Goal: Communication & Community: Answer question/provide support

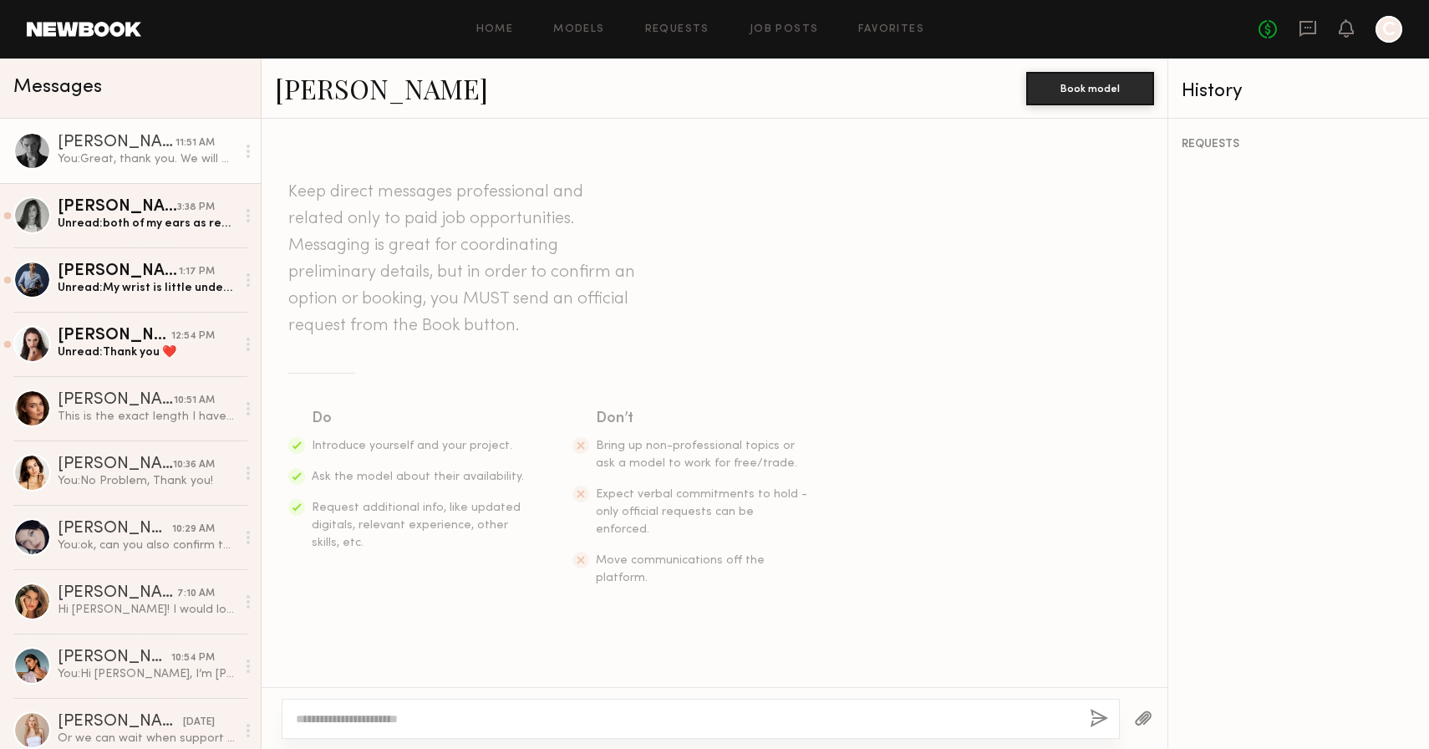
scroll to position [2879, 0]
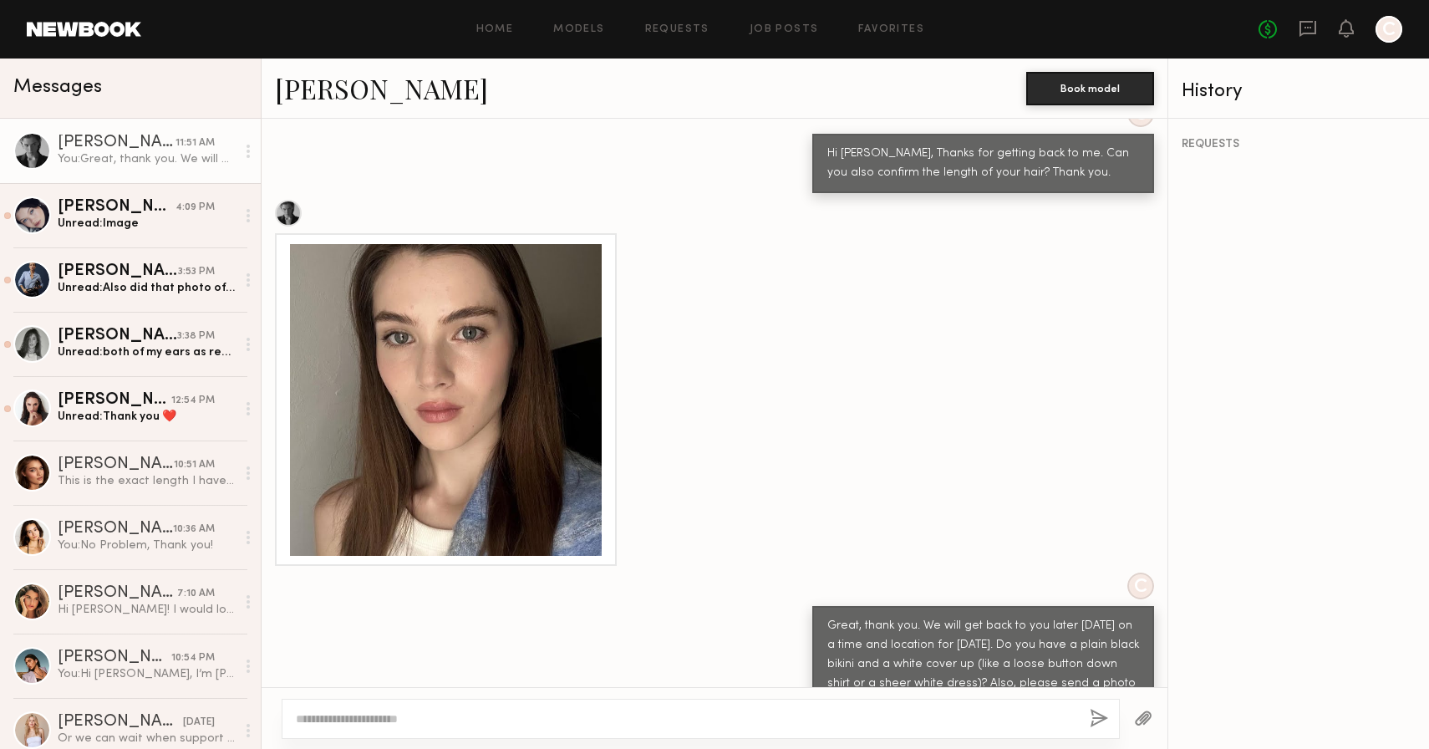
click at [118, 135] on div "[PERSON_NAME]" at bounding box center [117, 143] width 118 height 17
click at [116, 205] on div "[PERSON_NAME]" at bounding box center [117, 207] width 118 height 17
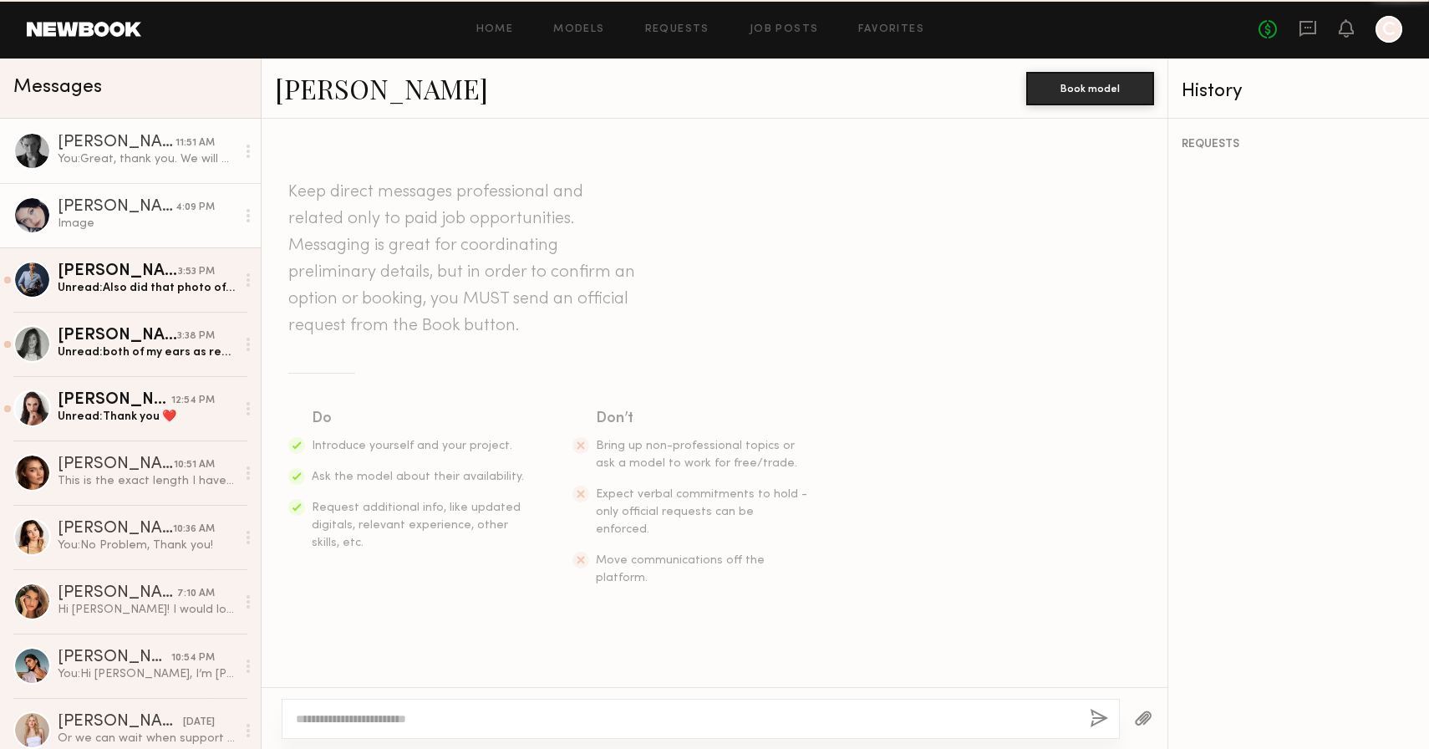
scroll to position [2434, 0]
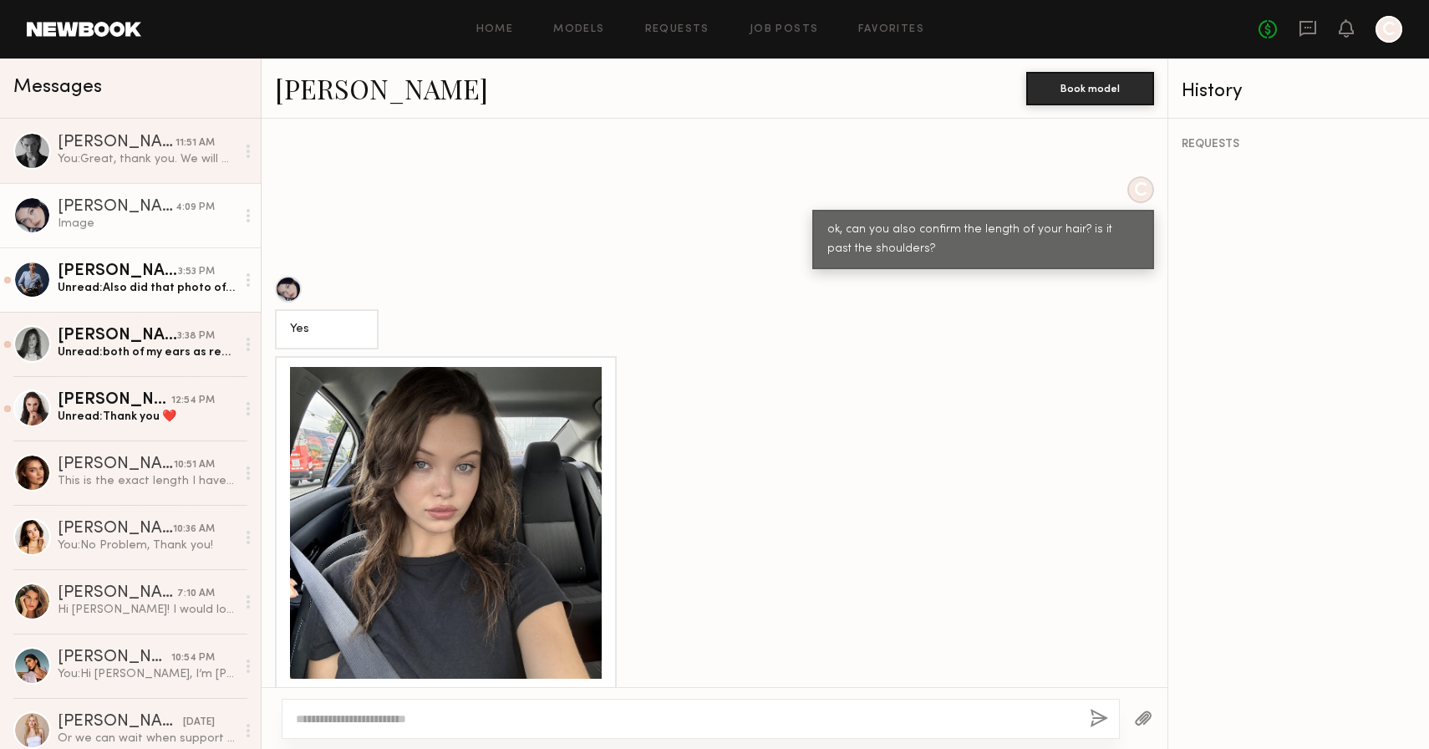
click at [109, 274] on div "[PERSON_NAME]" at bounding box center [118, 271] width 120 height 17
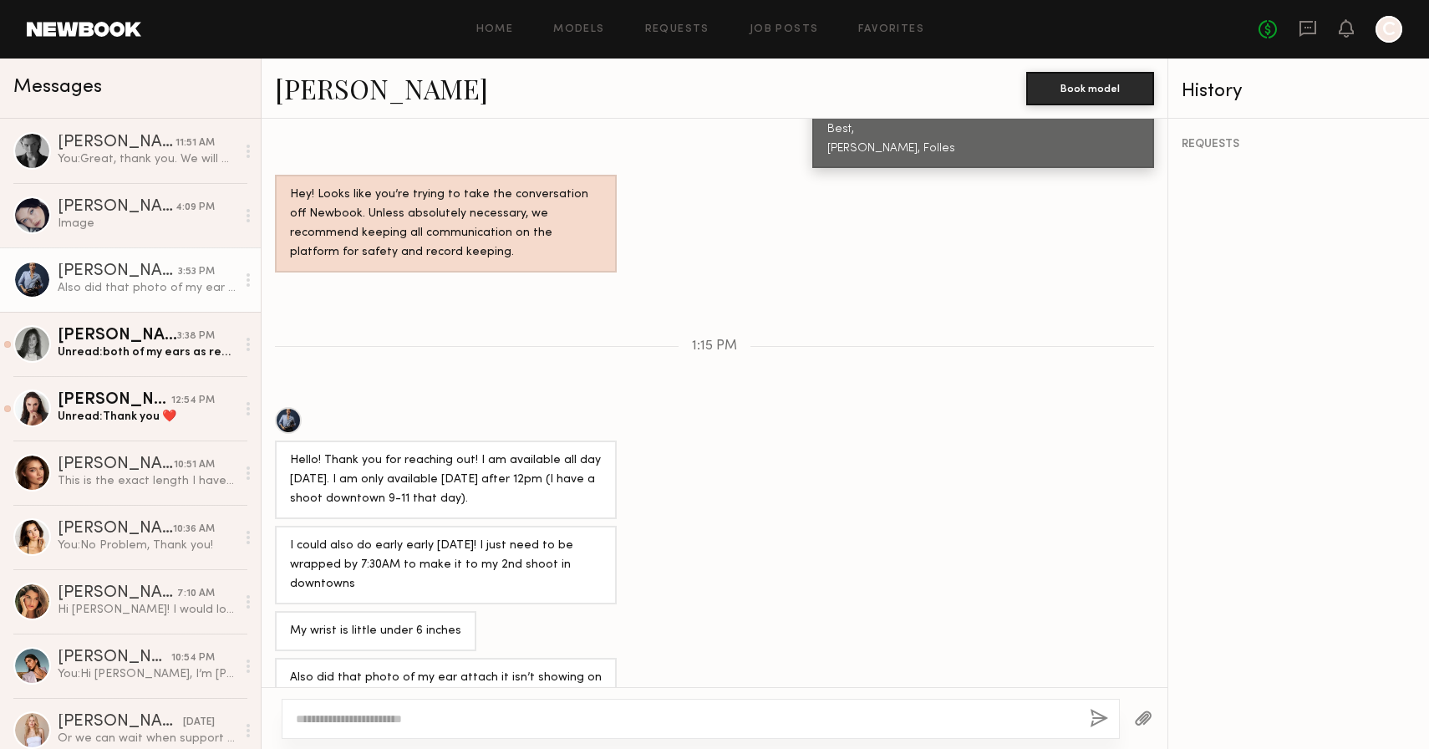
scroll to position [1746, 0]
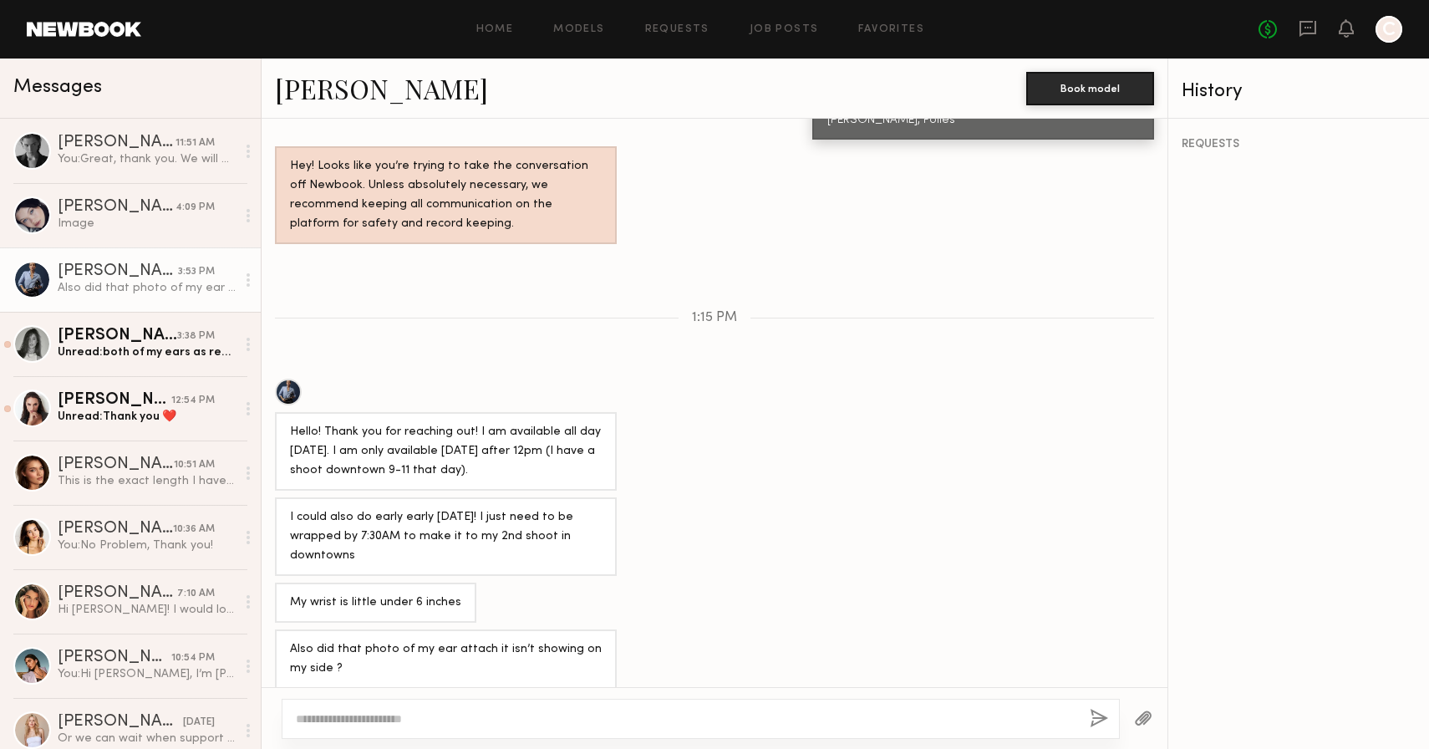
click at [504, 705] on div at bounding box center [701, 719] width 838 height 40
click at [493, 721] on textarea at bounding box center [686, 718] width 781 height 17
click at [322, 83] on link "[PERSON_NAME]" at bounding box center [381, 88] width 213 height 36
click at [600, 723] on textarea at bounding box center [686, 718] width 781 height 17
type textarea "**********"
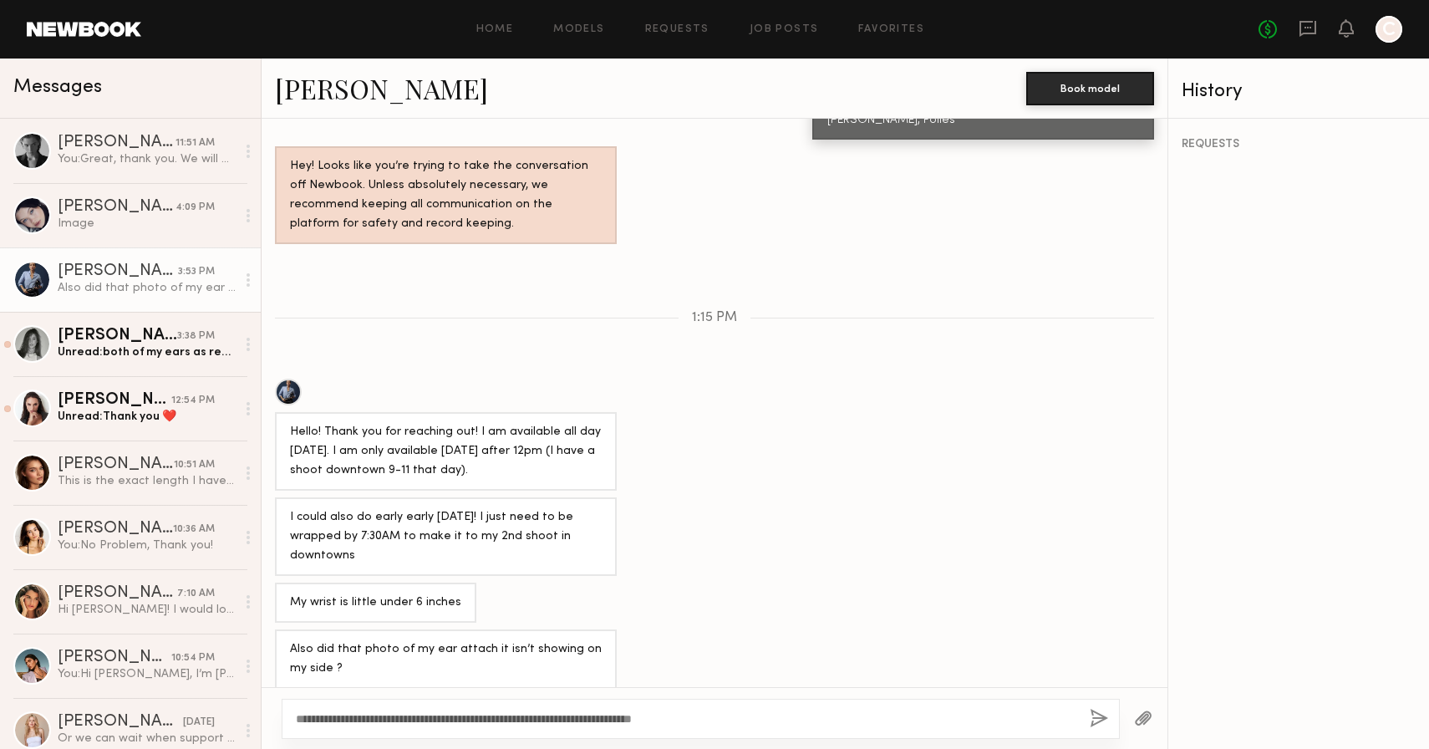
click at [1101, 722] on button "button" at bounding box center [1099, 719] width 18 height 21
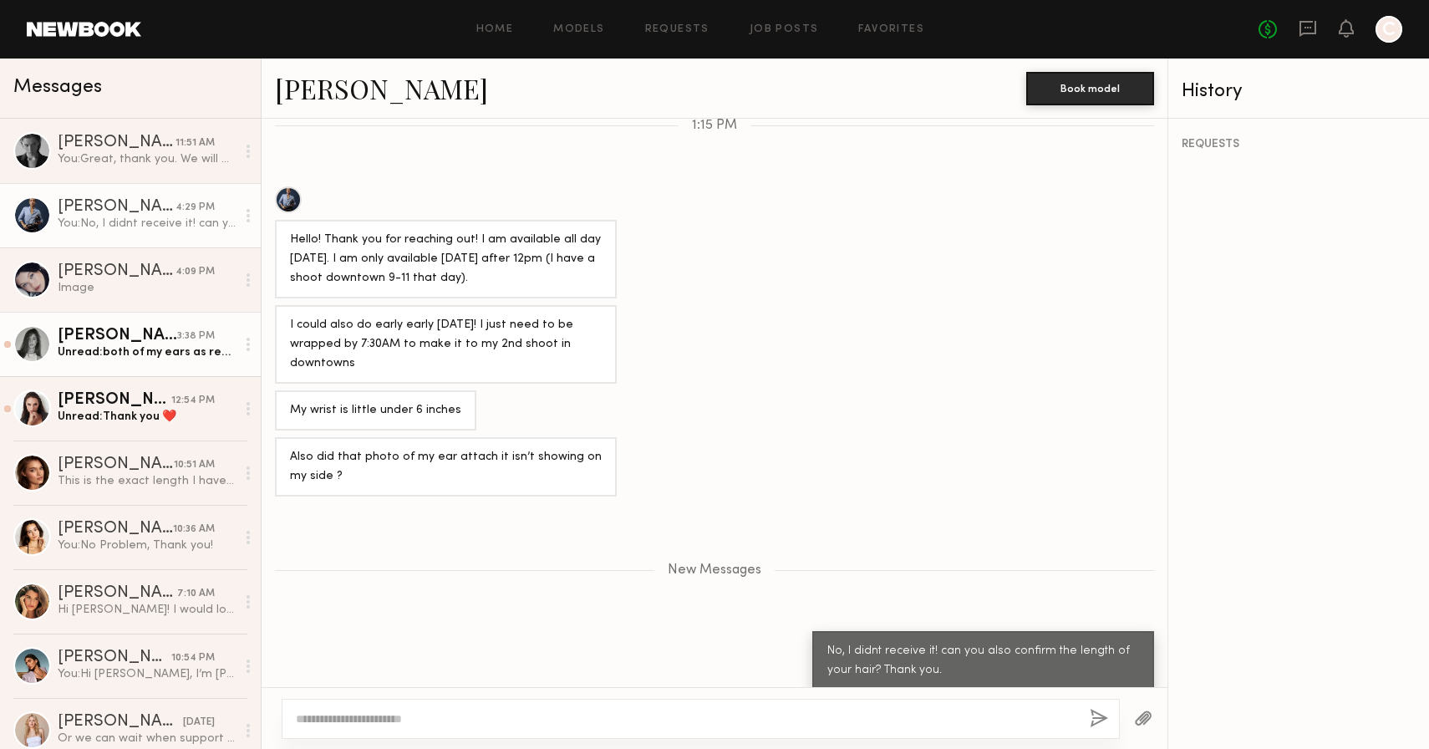
click at [145, 353] on div "Unread: both of my ears as requested!" at bounding box center [147, 352] width 178 height 16
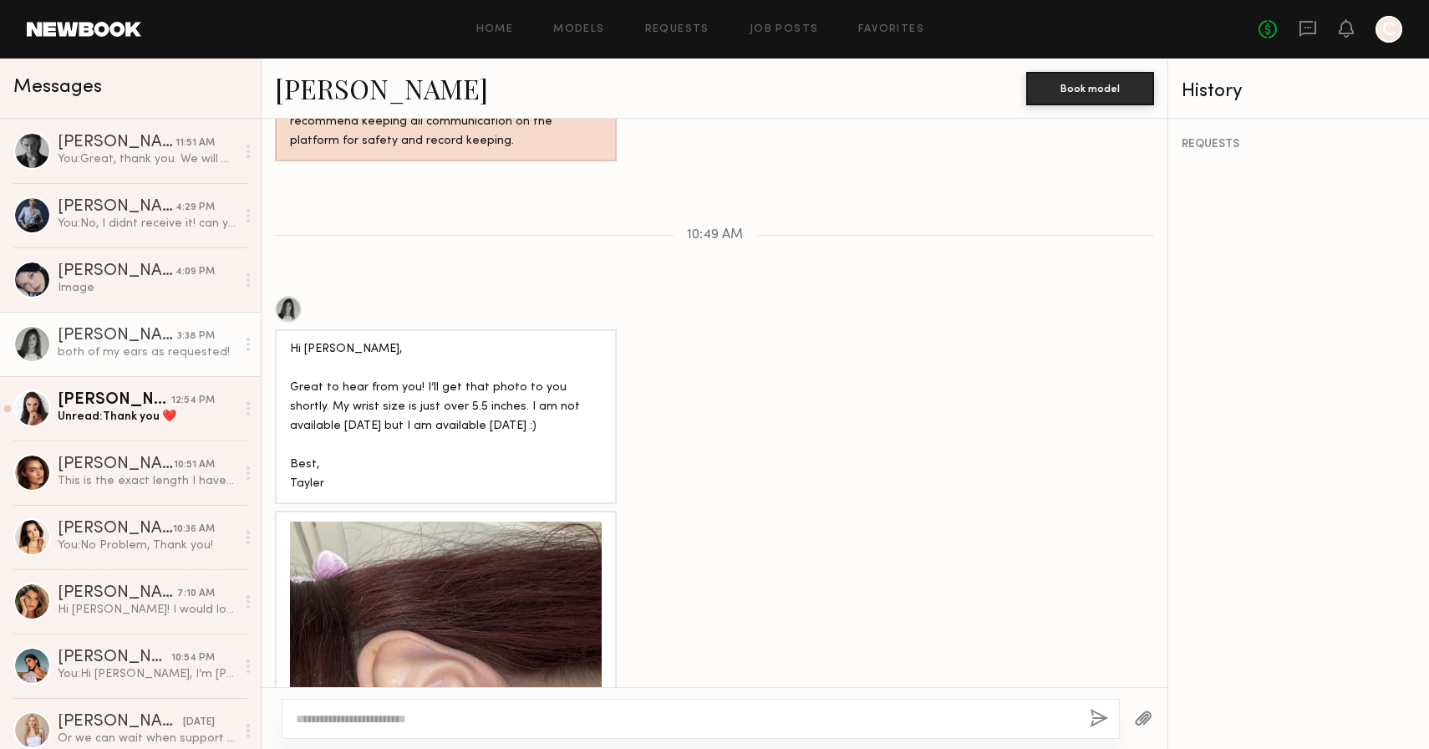
scroll to position [1827, 0]
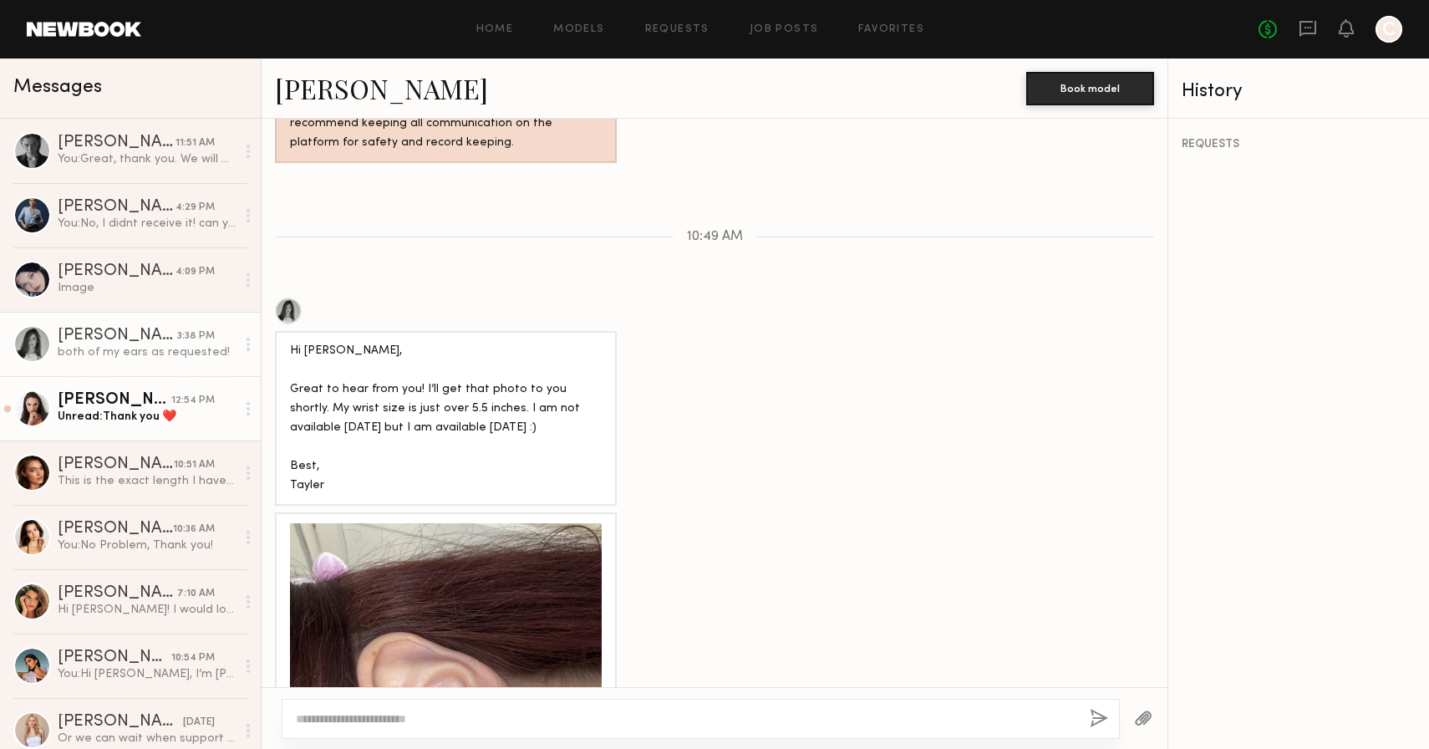
click at [165, 409] on div "Unread: Thank you ❤️" at bounding box center [147, 417] width 178 height 16
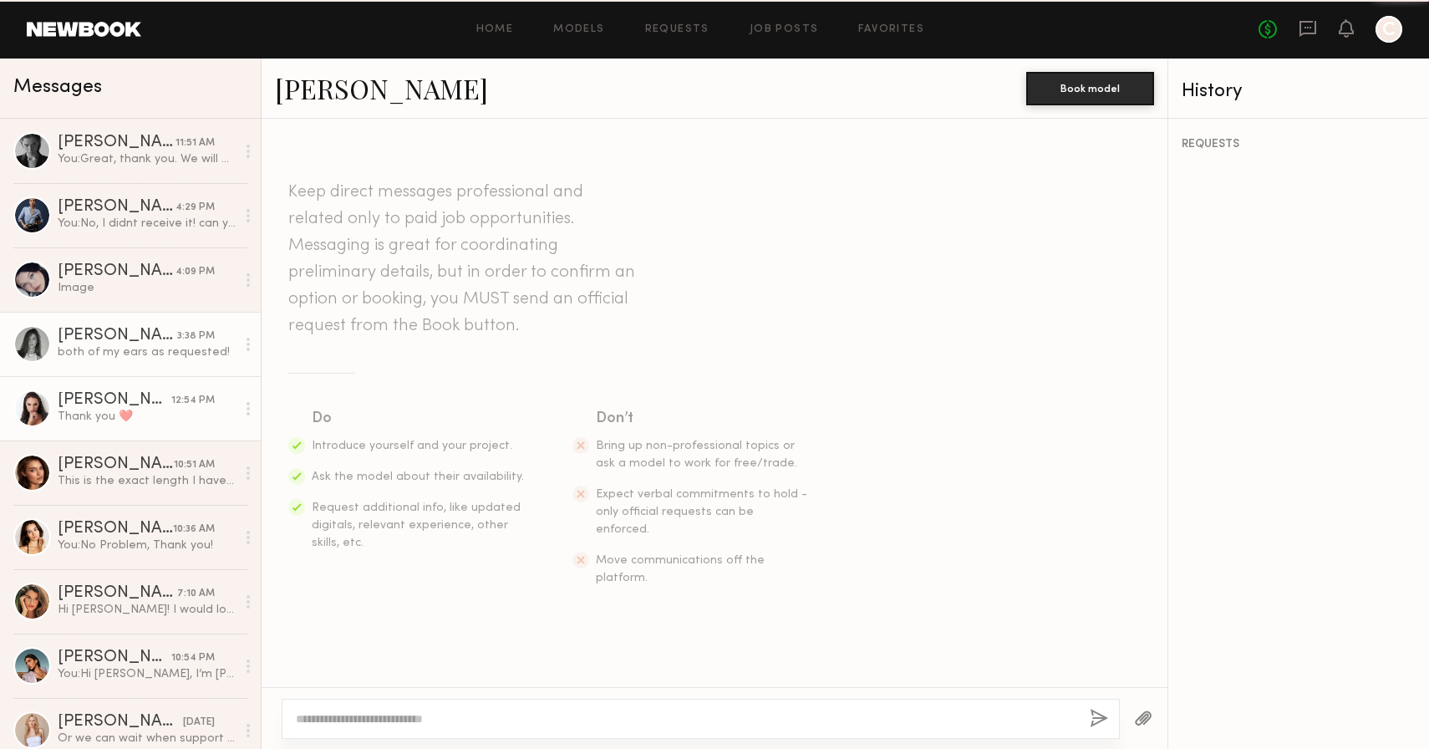
scroll to position [4231, 0]
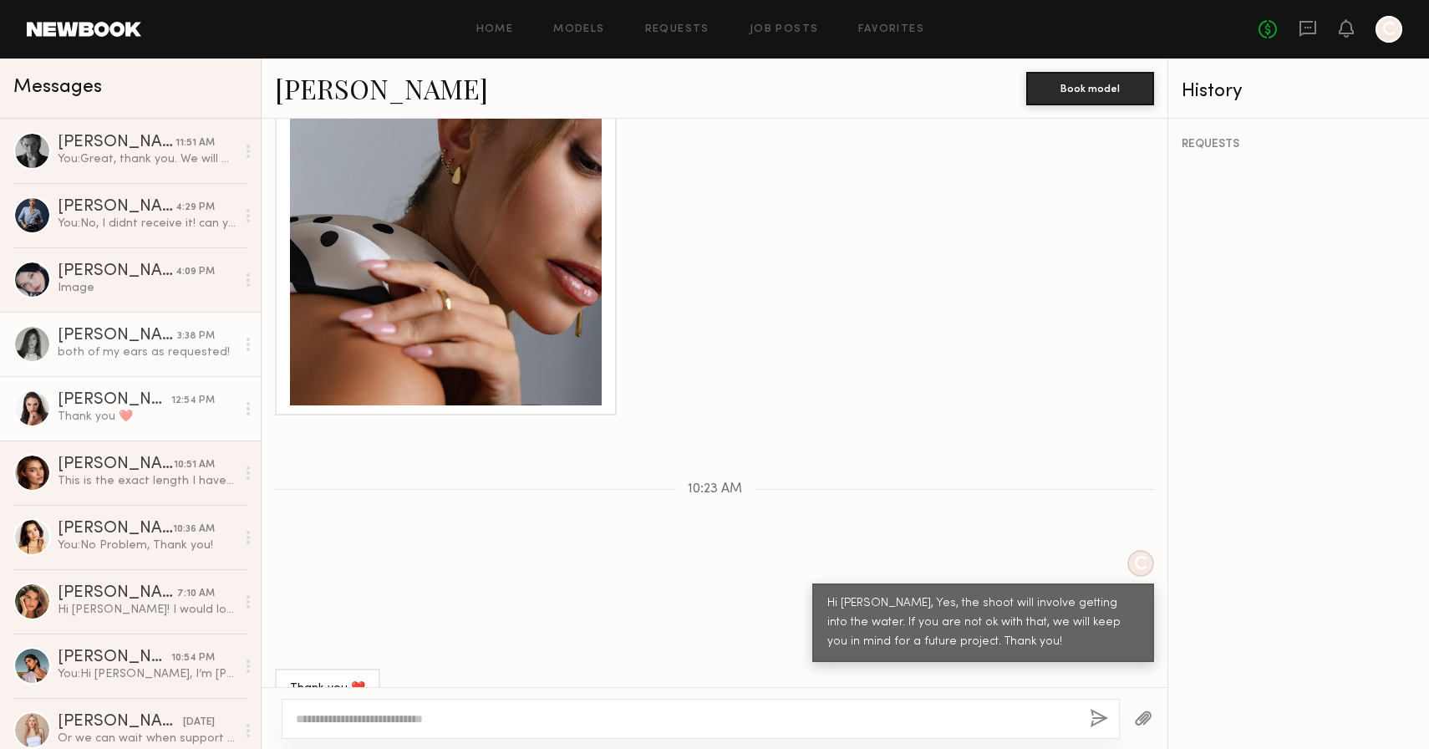
click at [160, 345] on div "both of my ears as requested!" at bounding box center [147, 352] width 178 height 16
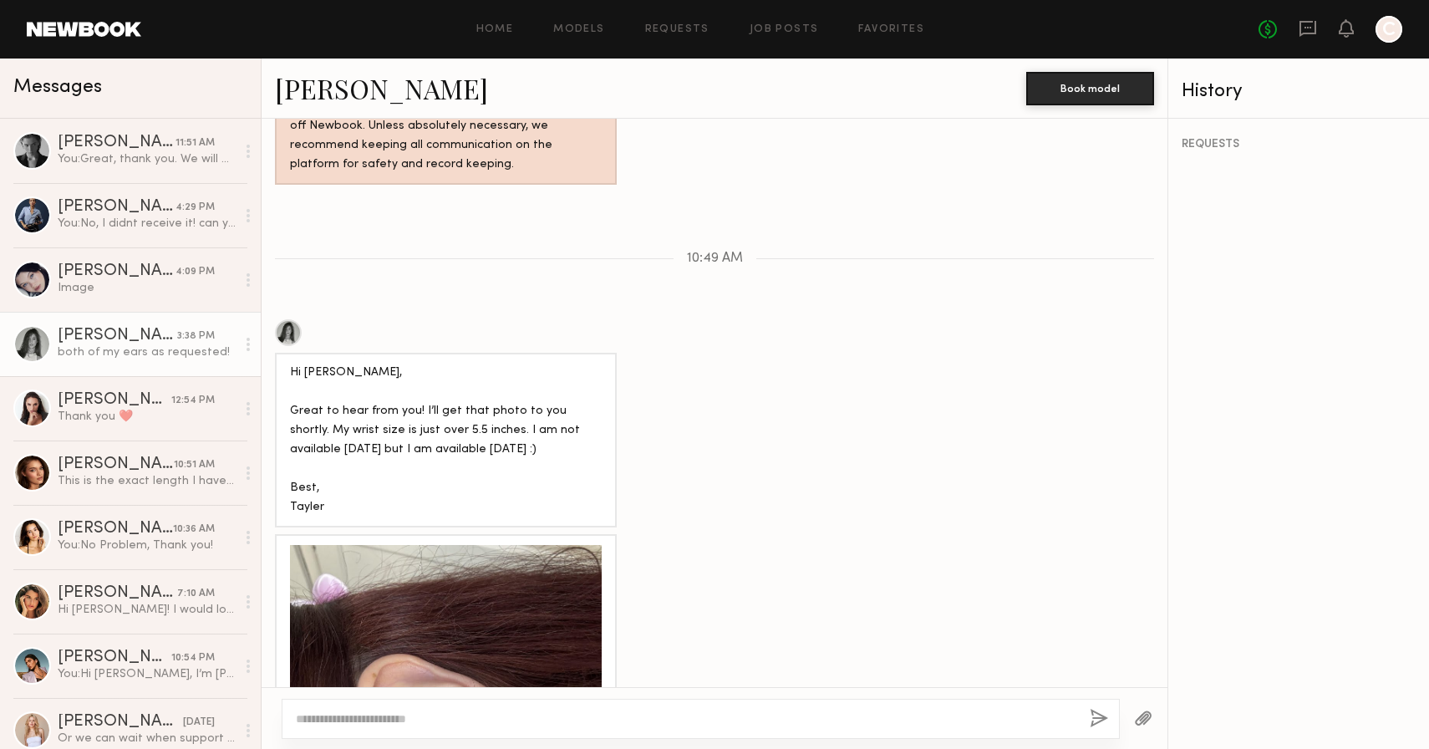
scroll to position [1803, 0]
